Goal: Understand process/instructions: Learn about a topic

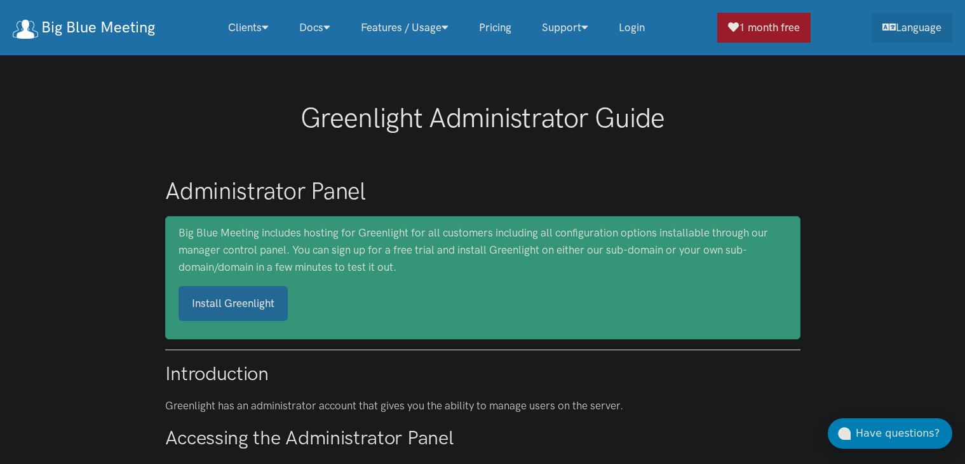
scroll to position [191, 0]
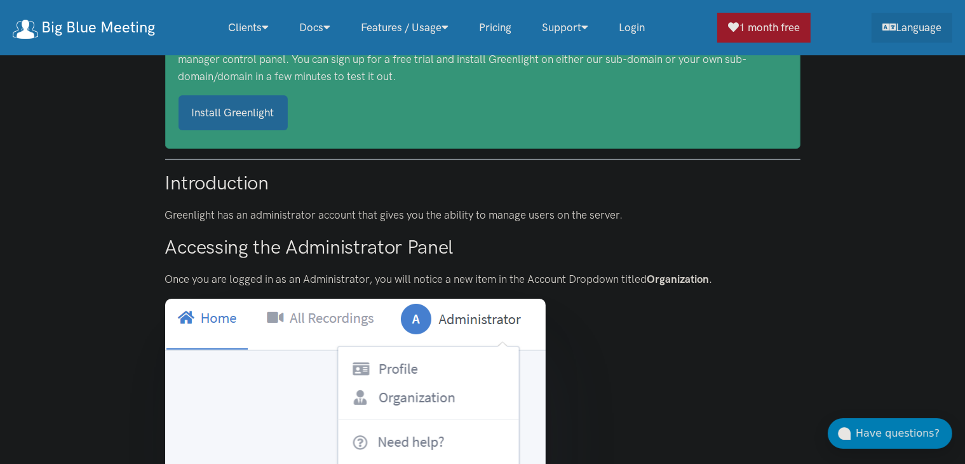
click at [239, 115] on link "Install Greenlight" at bounding box center [233, 112] width 109 height 35
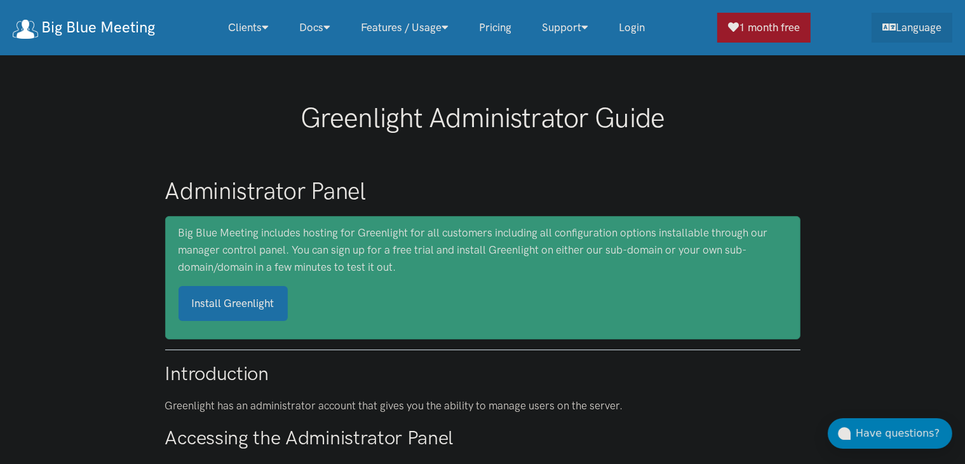
scroll to position [64, 0]
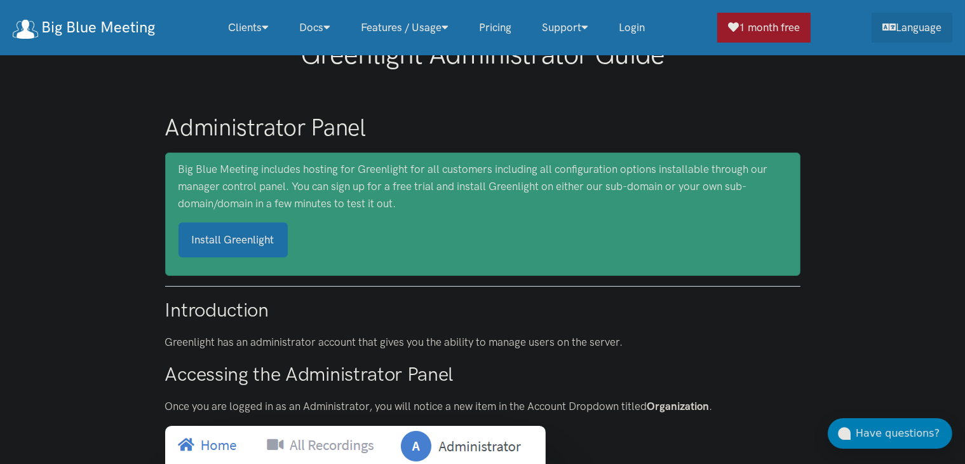
click at [760, 123] on h1 "Administrator Panel" at bounding box center [482, 127] width 635 height 30
click at [771, 31] on link "1 month free" at bounding box center [763, 26] width 93 height 30
click at [511, 23] on link "Pricing" at bounding box center [495, 27] width 63 height 27
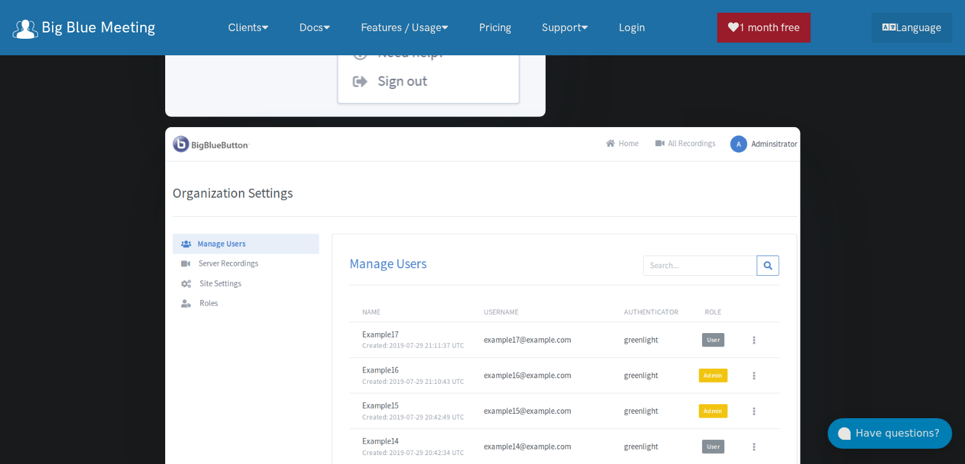
scroll to position [0, 0]
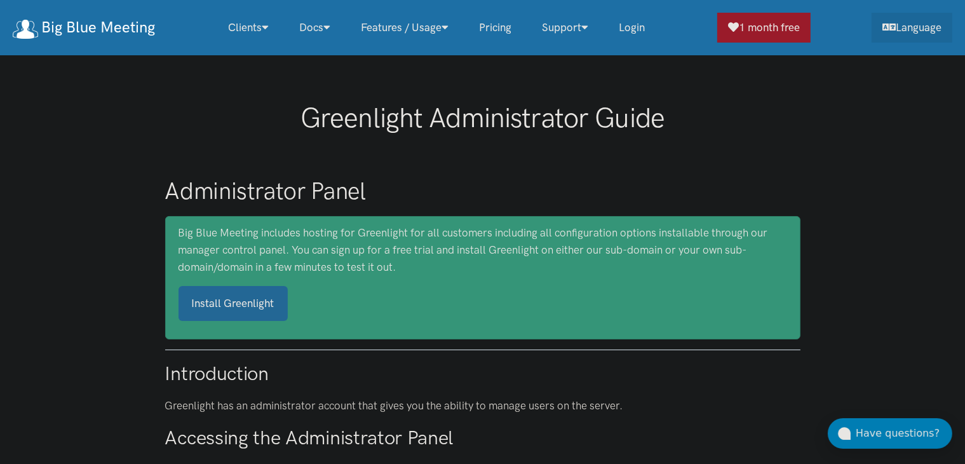
click at [217, 307] on link "Install Greenlight" at bounding box center [233, 303] width 109 height 35
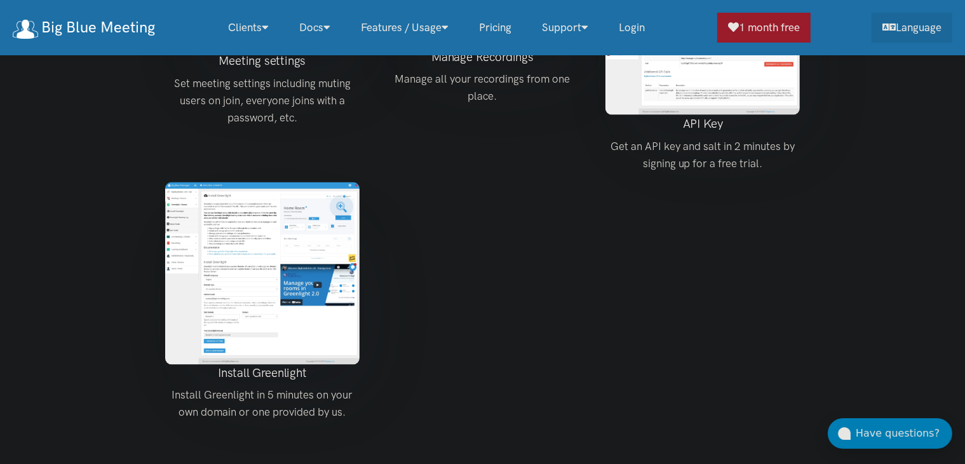
scroll to position [2209, 0]
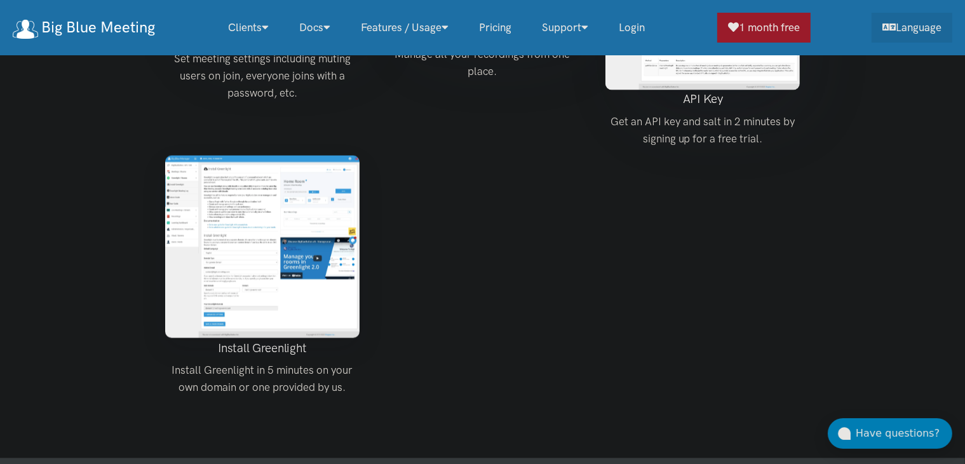
click at [277, 264] on img at bounding box center [262, 247] width 195 height 182
click at [298, 186] on img at bounding box center [262, 247] width 195 height 182
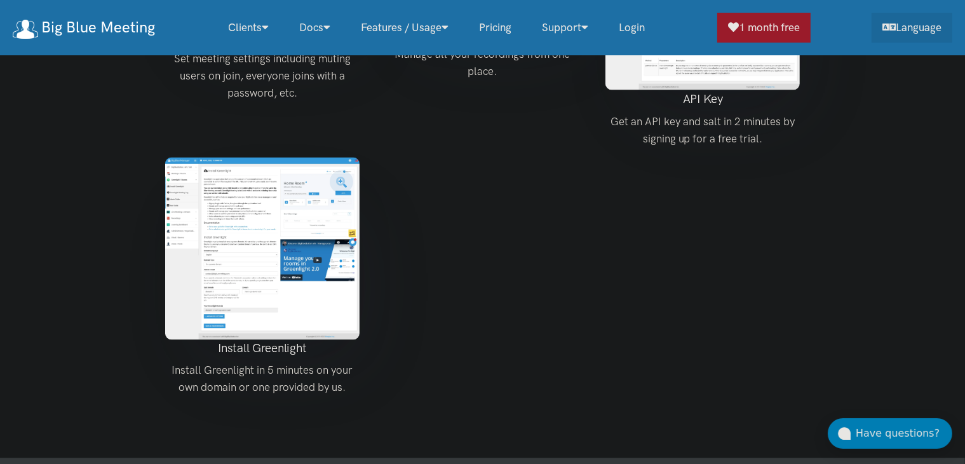
click at [236, 340] on h4 "Install Greenlight" at bounding box center [262, 349] width 195 height 18
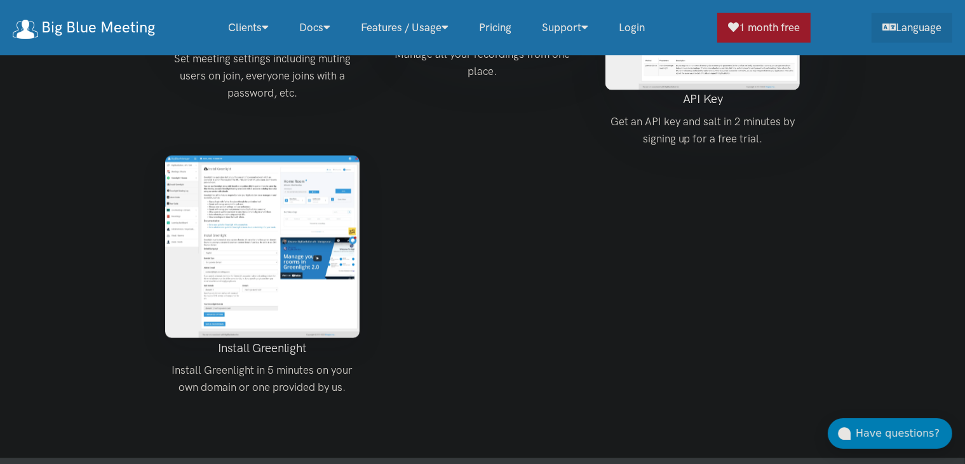
click at [272, 201] on img at bounding box center [262, 247] width 195 height 182
